Goal: Check status: Check status

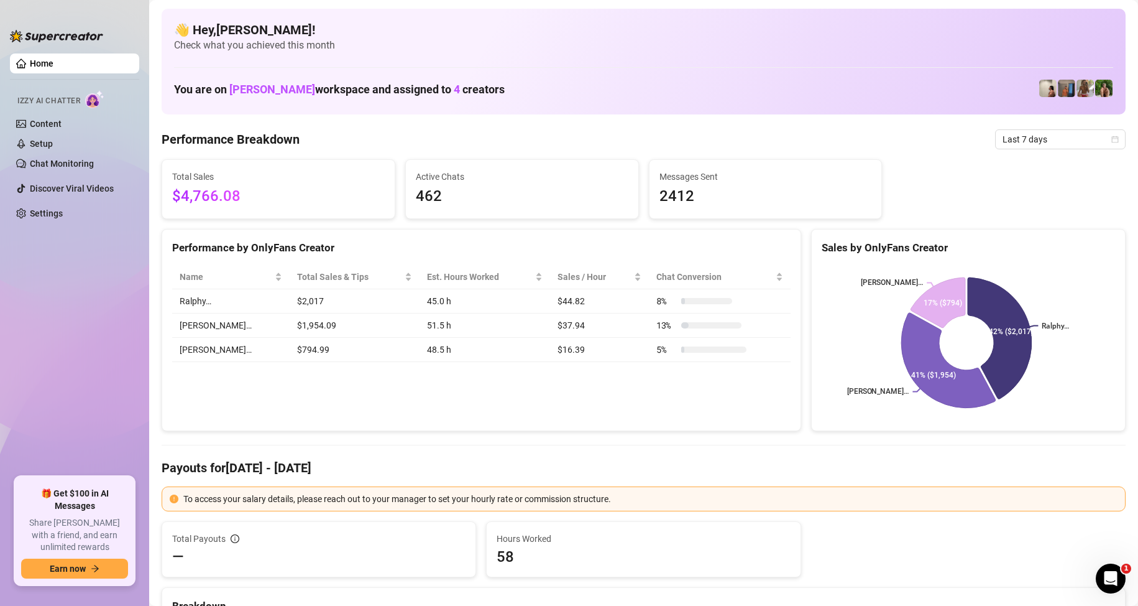
drag, startPoint x: 571, startPoint y: 415, endPoint x: 546, endPoint y: 393, distance: 33.0
click at [571, 415] on div "Performance by OnlyFans Creator Name Total Sales & Tips Est. Hours Worked Sales…" at bounding box center [482, 330] width 640 height 203
drag, startPoint x: 139, startPoint y: 287, endPoint x: 128, endPoint y: 286, distance: 10.6
click at [139, 287] on ul "Home Izzy AI Chatter Content Setup Chat Monitoring Discover Viral Videos Settin…" at bounding box center [74, 259] width 129 height 423
drag, startPoint x: 97, startPoint y: 270, endPoint x: 6, endPoint y: 175, distance: 131.9
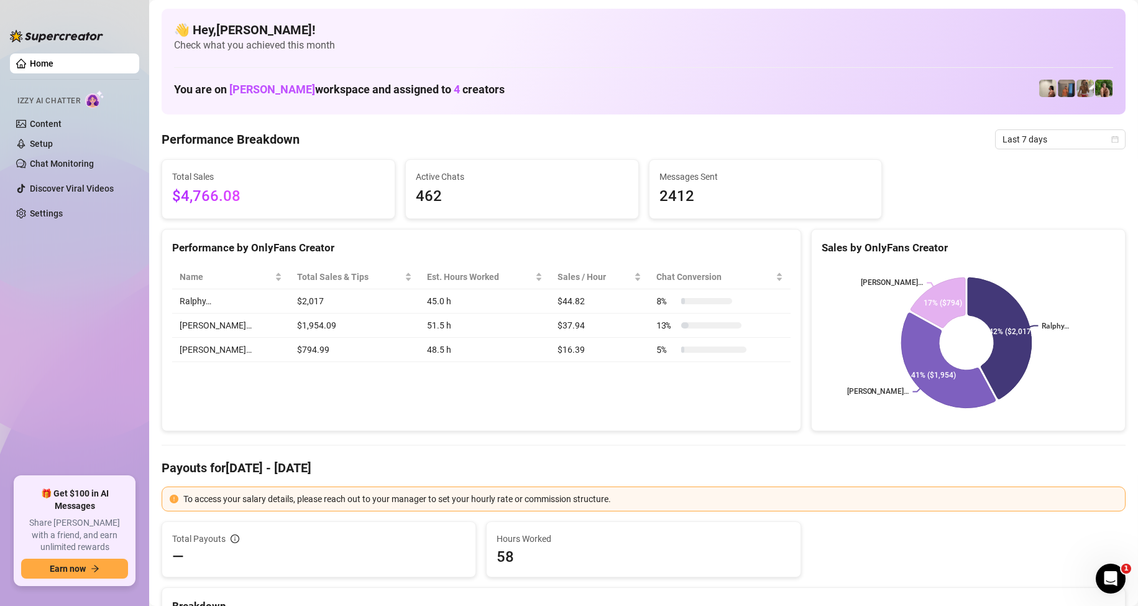
click at [97, 270] on ul "Home Izzy AI Chatter Content Setup Chat Monitoring Discover Viral Videos Settin…" at bounding box center [74, 259] width 129 height 423
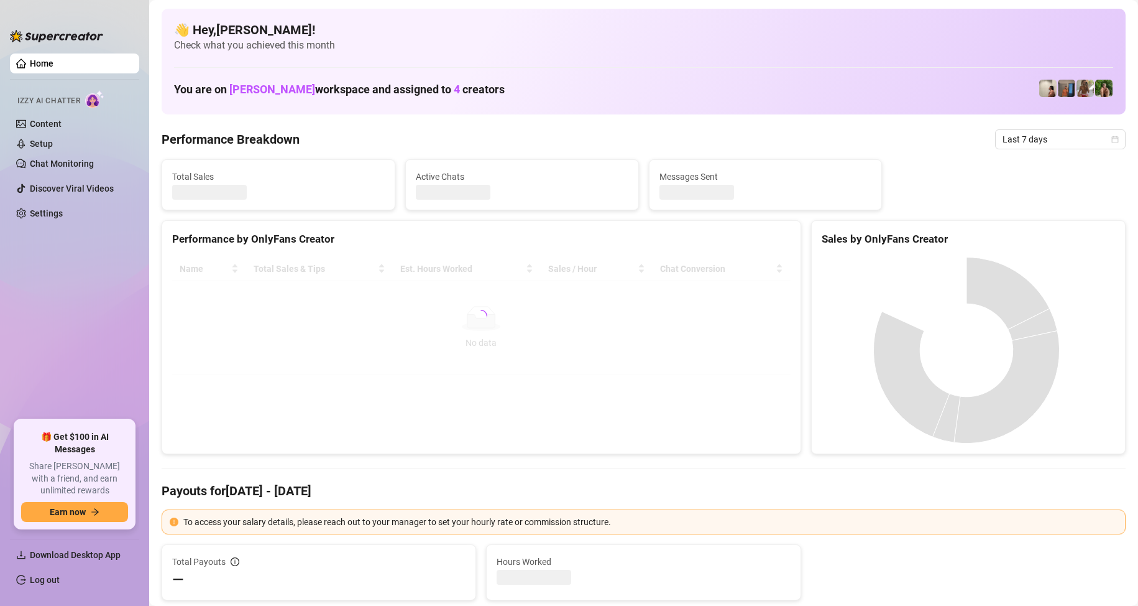
drag, startPoint x: 1054, startPoint y: 135, endPoint x: 1046, endPoint y: 149, distance: 16.4
click at [1054, 135] on span "Last 7 days" at bounding box center [1061, 139] width 116 height 19
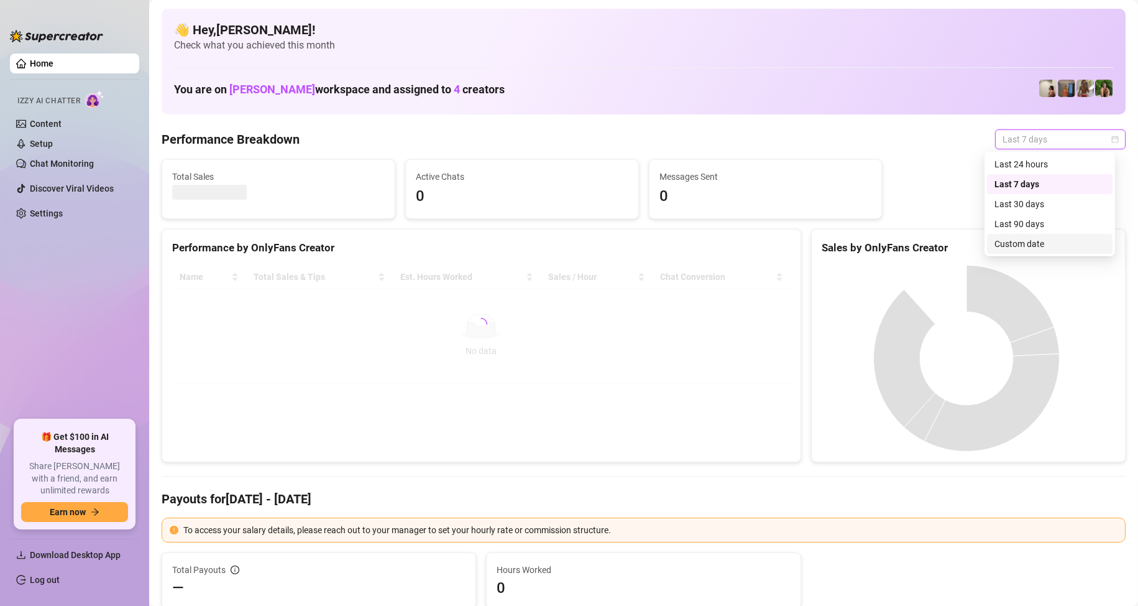
click at [1025, 242] on div "Custom date" at bounding box center [1050, 244] width 111 height 14
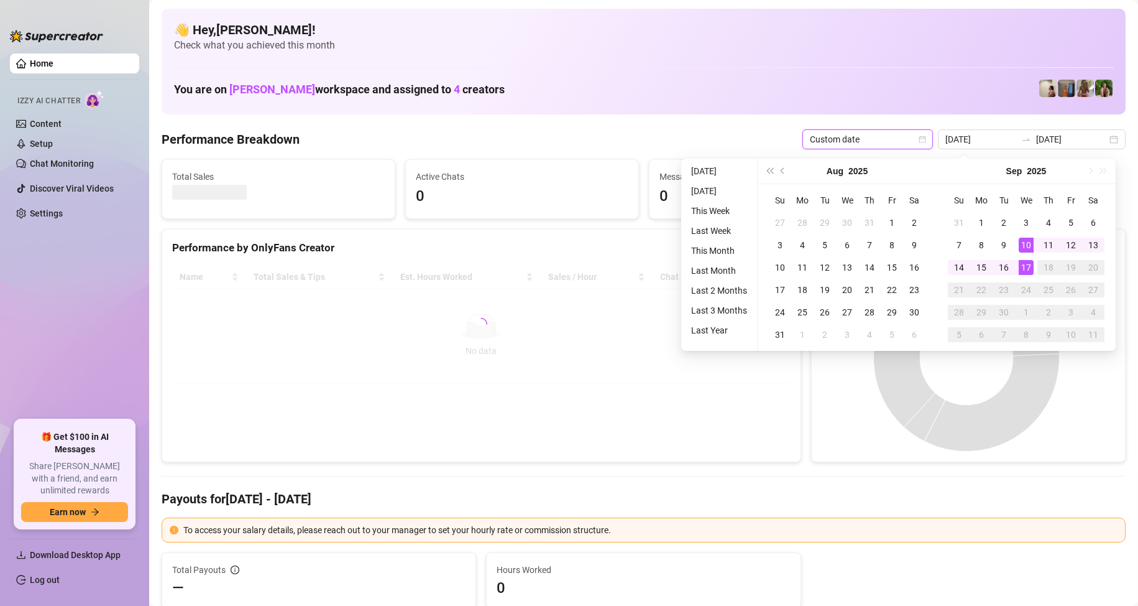
type input "[DATE]"
click at [1033, 269] on div "17" at bounding box center [1026, 267] width 15 height 15
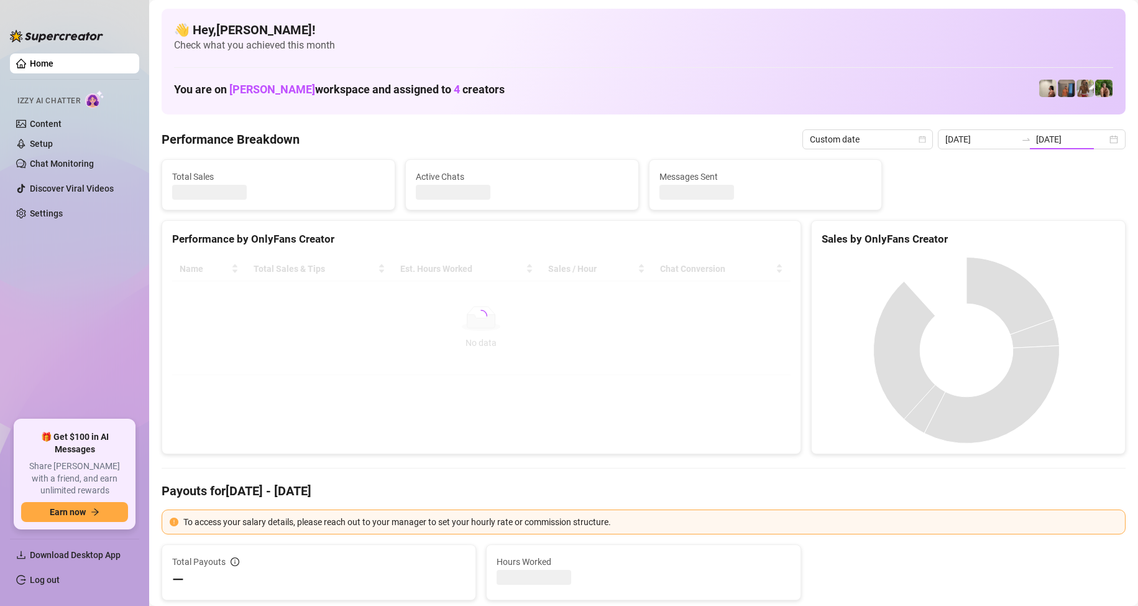
type input "[DATE]"
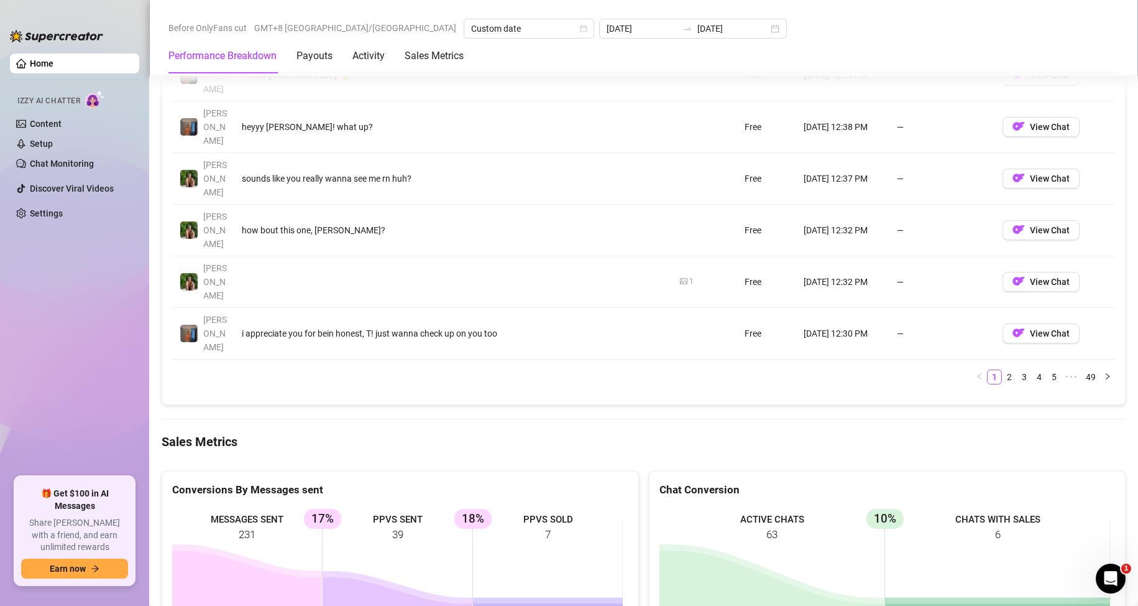
scroll to position [1492, 0]
